Goal: Information Seeking & Learning: Learn about a topic

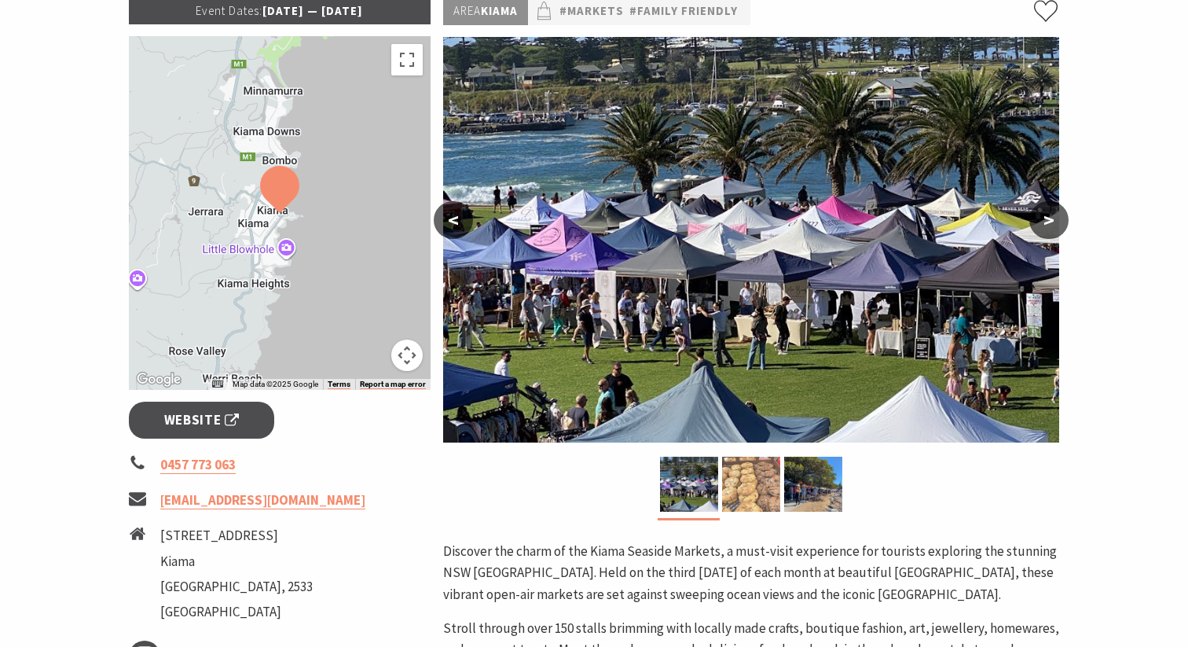
scroll to position [127, 0]
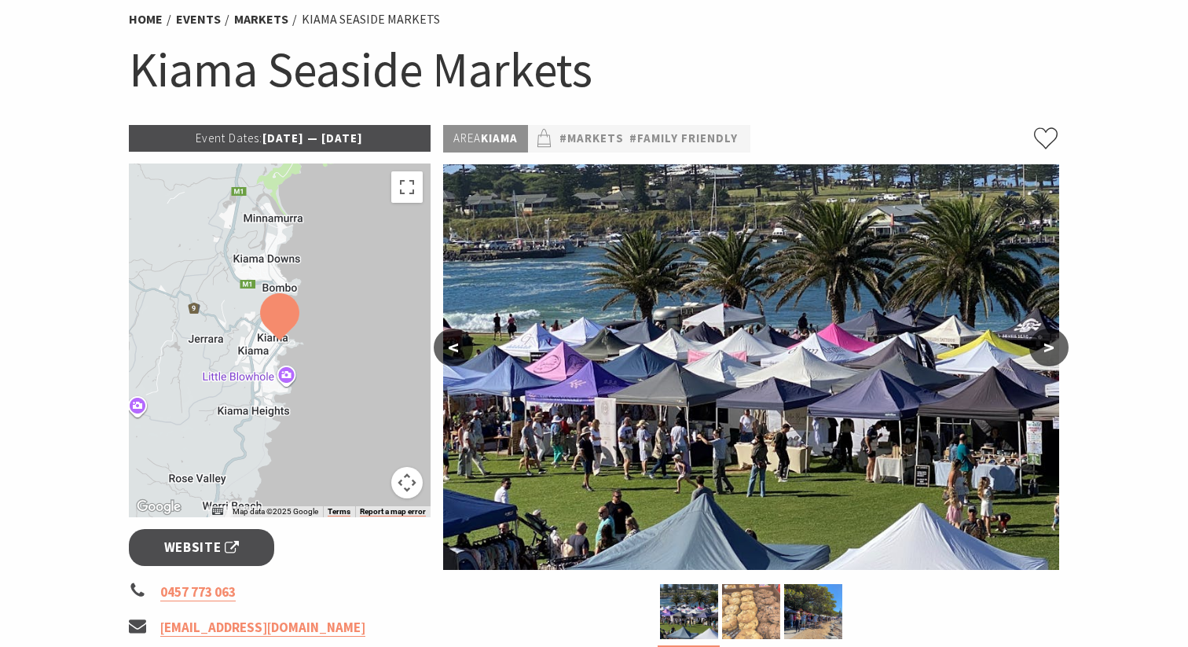
click at [757, 125] on div "Area [GEOGRAPHIC_DATA] #Markets #Family Friendly" at bounding box center [751, 138] width 616 height 27
click at [268, 21] on link "Markets" at bounding box center [261, 19] width 54 height 16
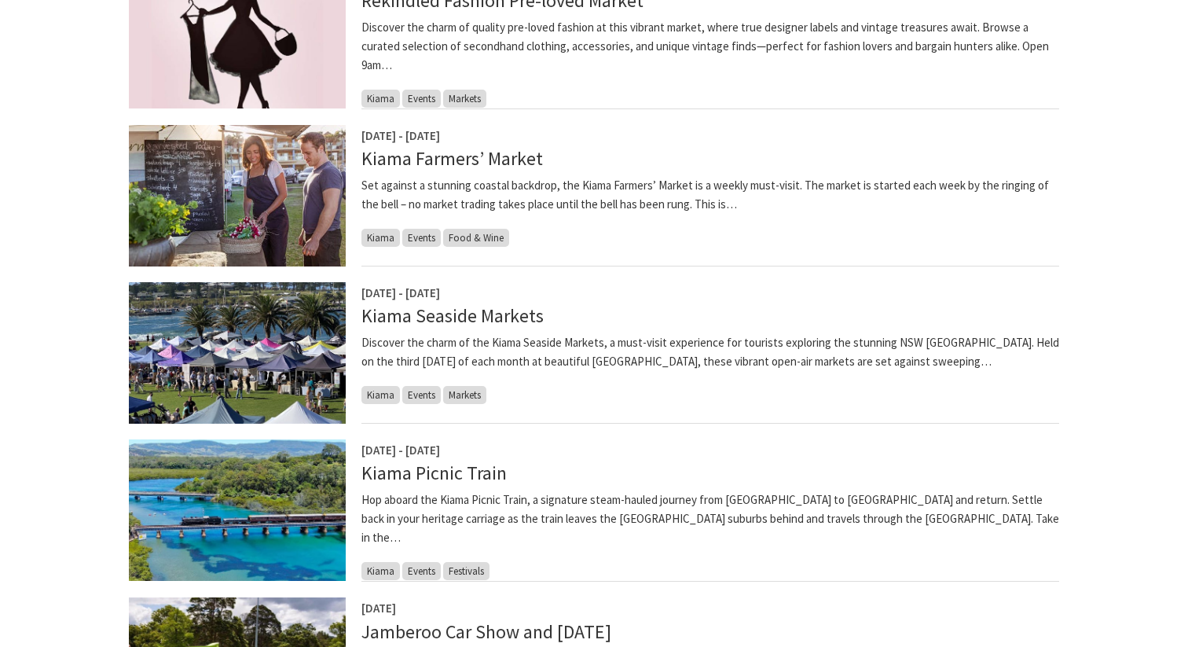
scroll to position [656, 0]
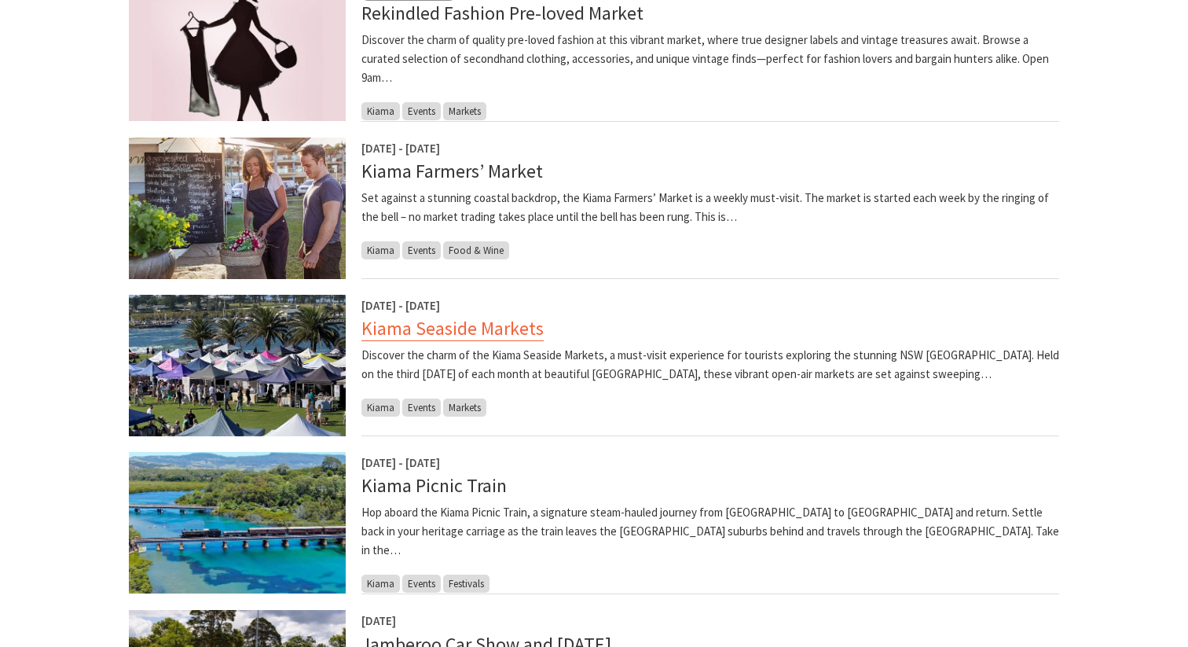
click at [489, 327] on link "Kiama Seaside Markets" at bounding box center [452, 328] width 182 height 25
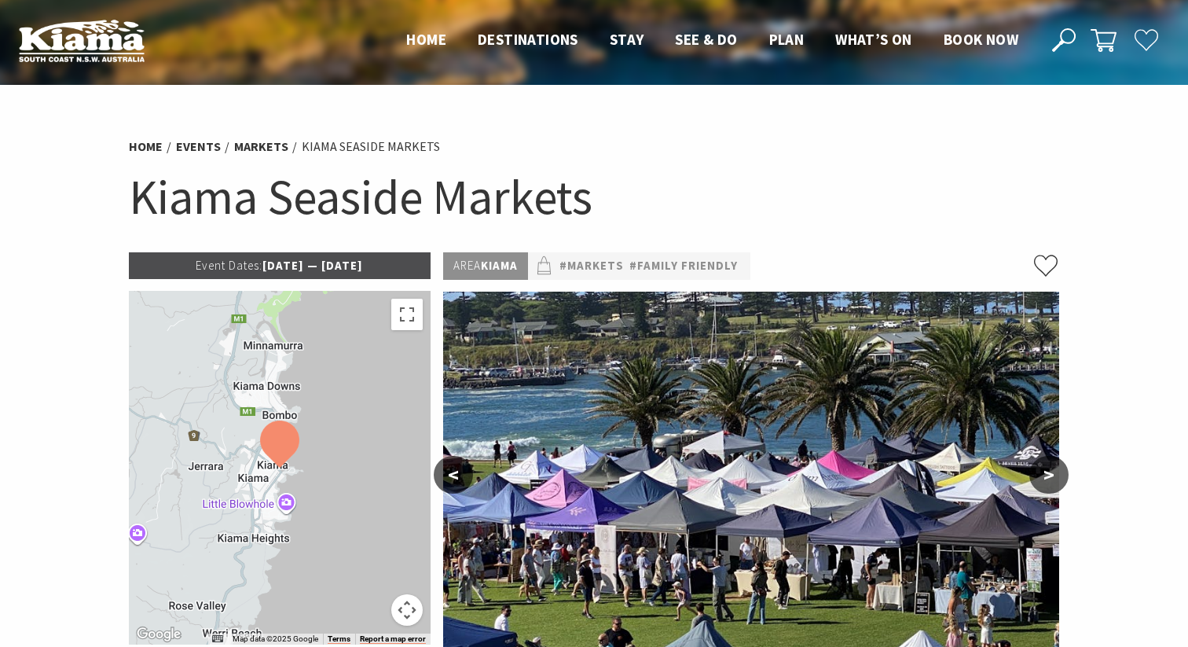
click at [394, 261] on p "Event Dates: [DATE] — [DATE]" at bounding box center [280, 265] width 302 height 27
